Goal: Information Seeking & Learning: Learn about a topic

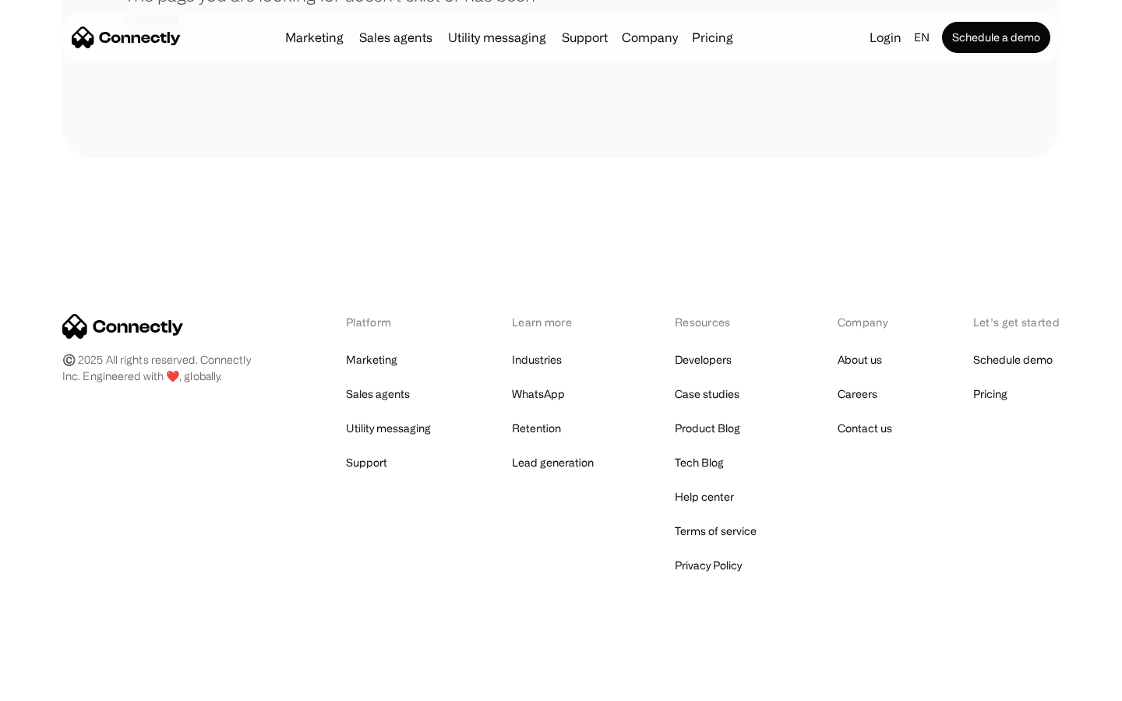
scroll to position [284, 0]
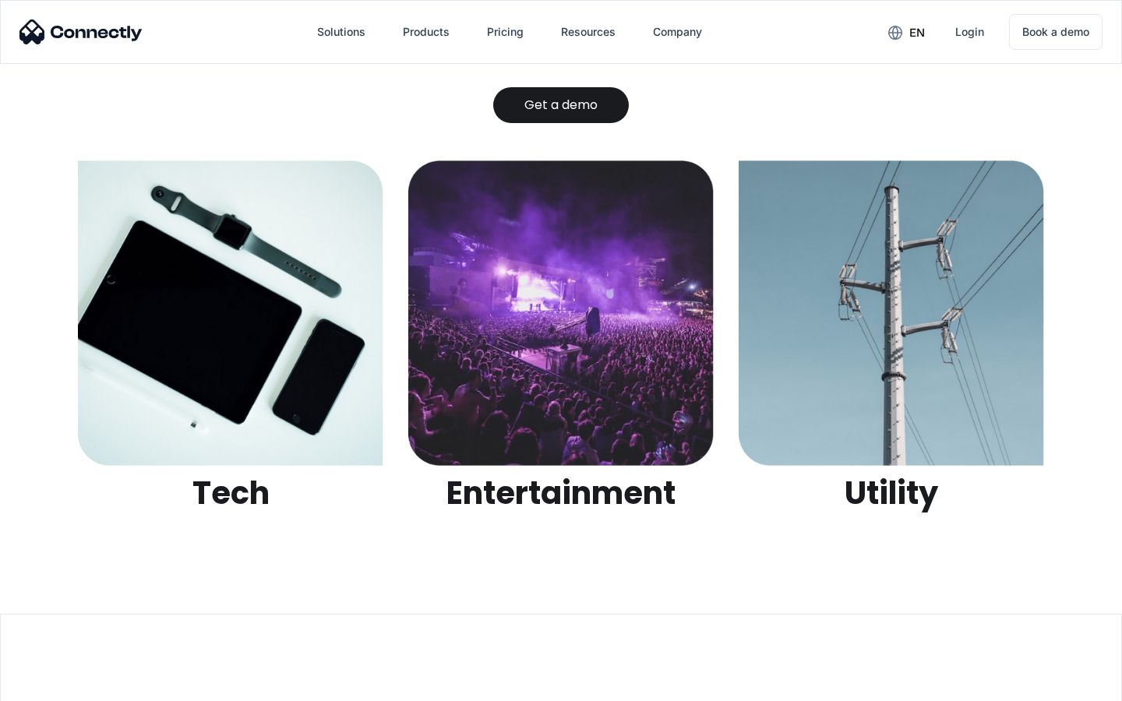
scroll to position [4914, 0]
